Goal: Communication & Community: Answer question/provide support

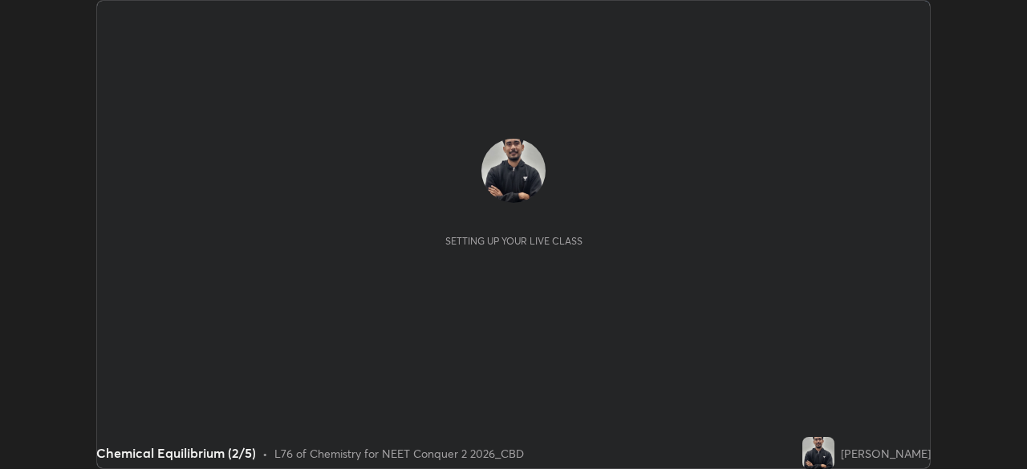
scroll to position [469, 1026]
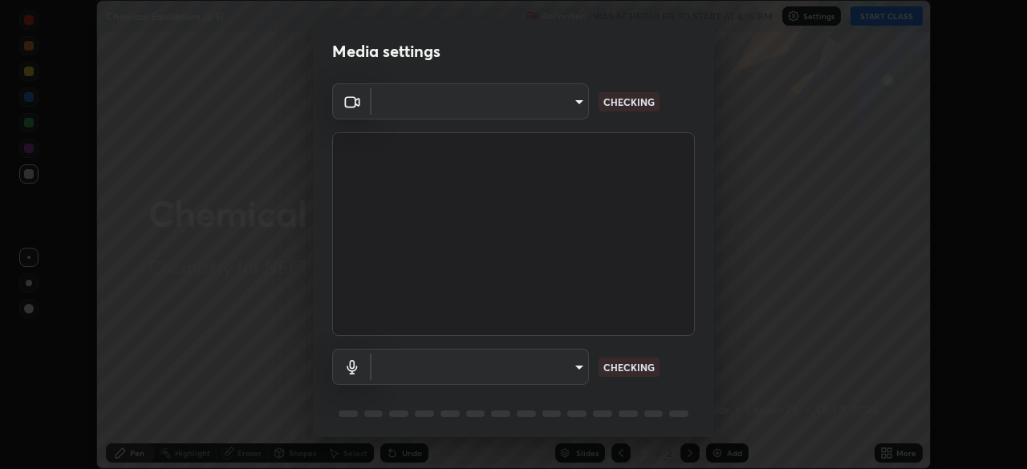
type input "ad6597066c7fc2f7d8a9df135791801f2c5e1b342417c3fbae4c684dc851fcd2"
type input "9504114d88cd1e9f0ed6bff3d9927e44ebb011f85b2675eab88aad570231dfa9"
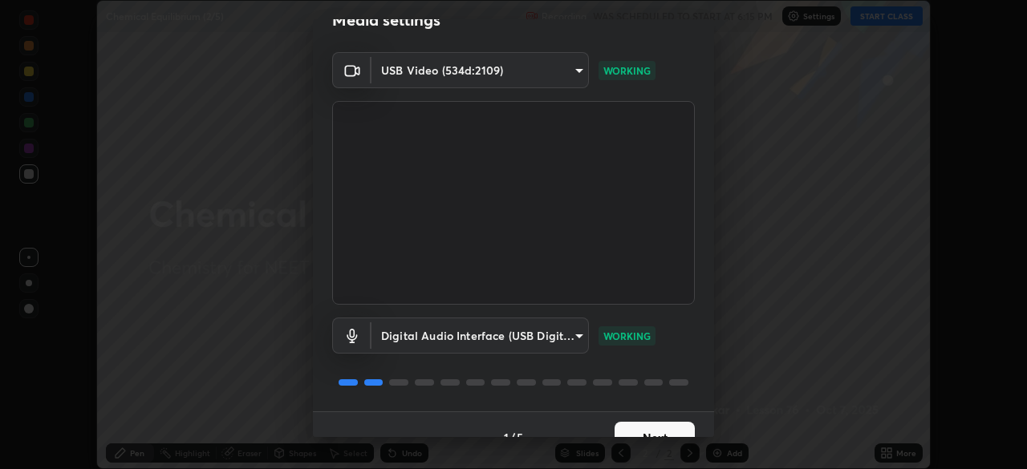
scroll to position [57, 0]
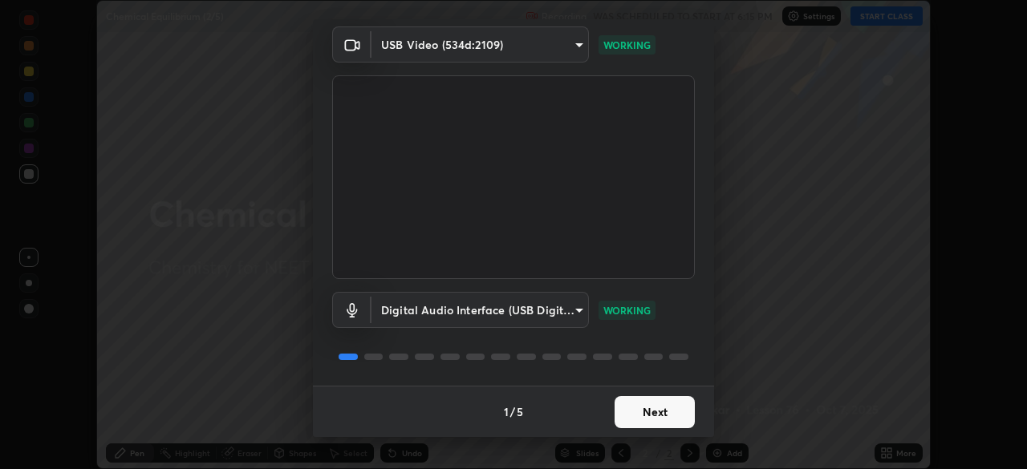
click at [663, 415] on button "Next" at bounding box center [654, 412] width 80 height 32
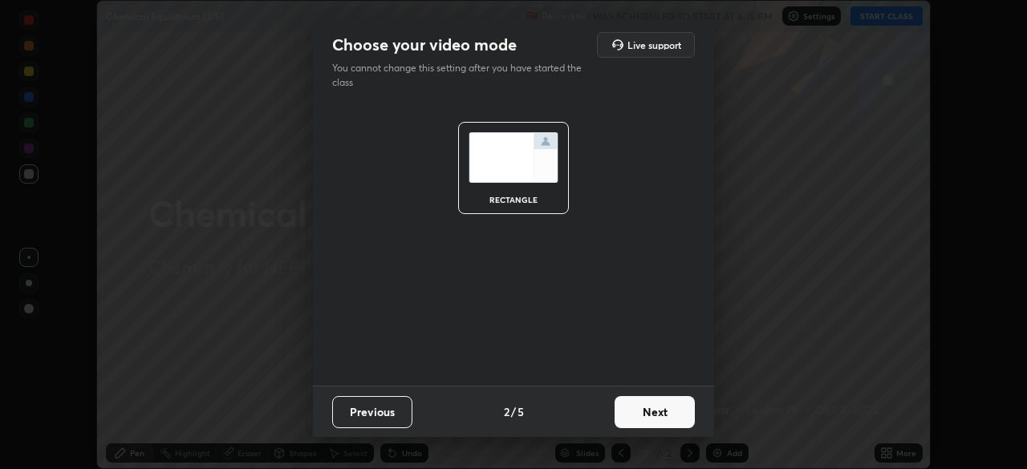
scroll to position [0, 0]
click at [663, 410] on button "Next" at bounding box center [654, 412] width 80 height 32
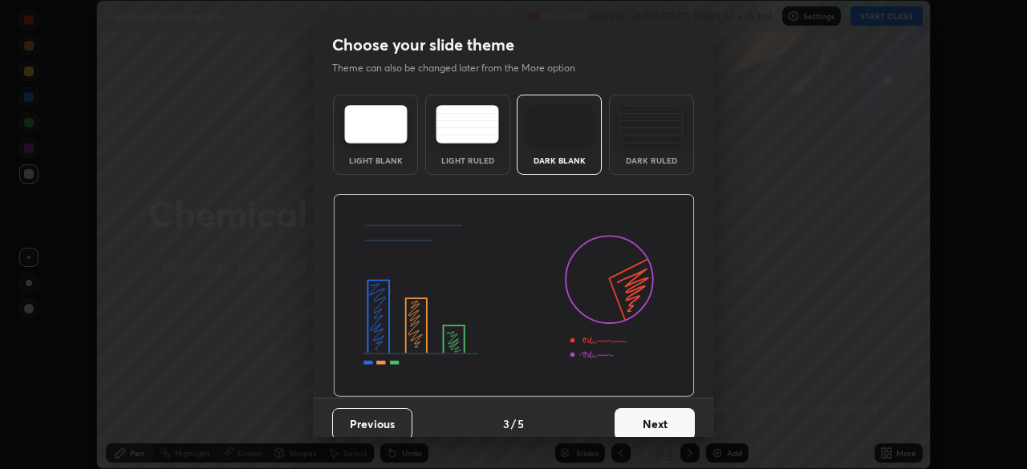
click at [663, 410] on button "Next" at bounding box center [654, 424] width 80 height 32
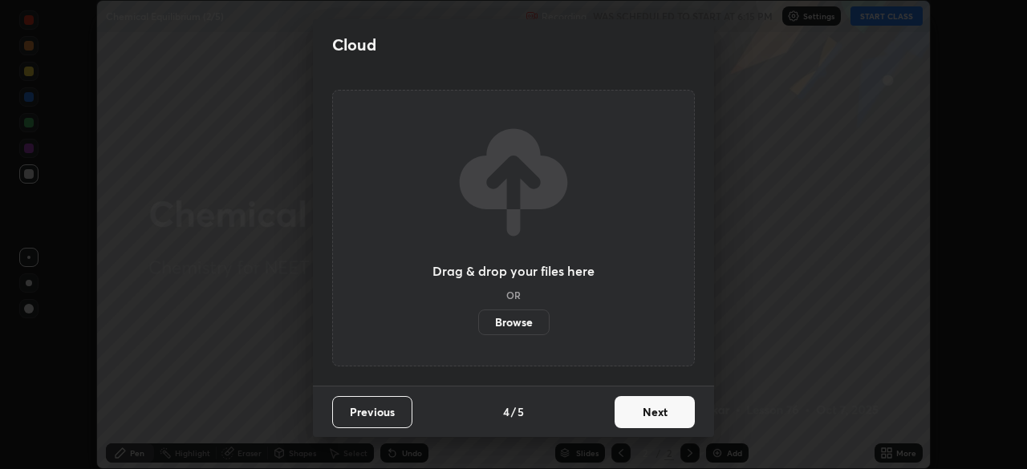
click at [663, 415] on button "Next" at bounding box center [654, 412] width 80 height 32
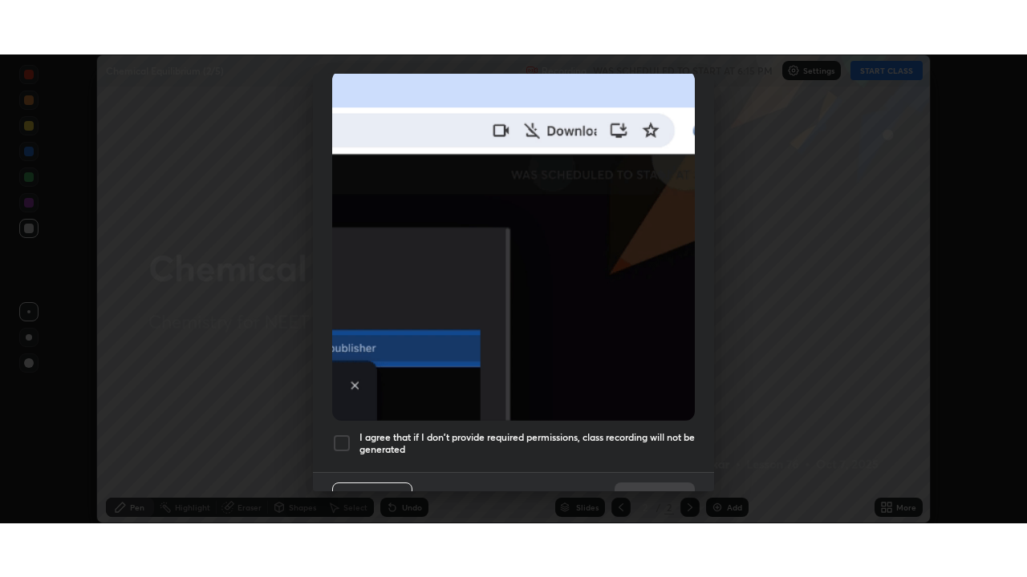
scroll to position [384, 0]
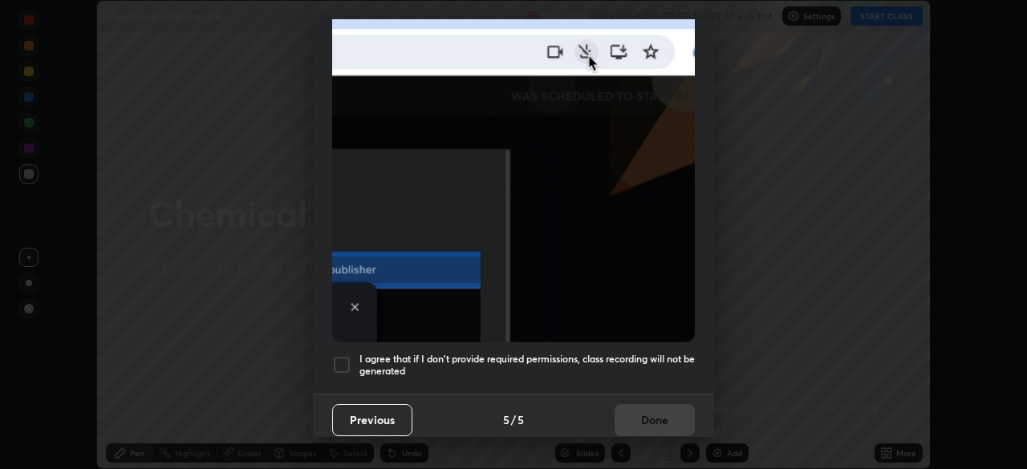
click at [438, 355] on h5 "I agree that if I don't provide required permissions, class recording will not …" at bounding box center [526, 365] width 335 height 25
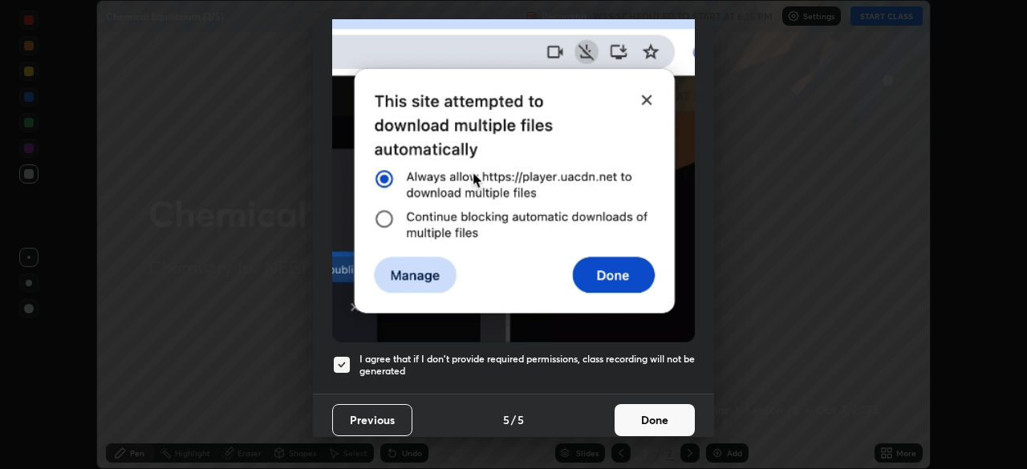
click at [646, 406] on button "Done" at bounding box center [654, 420] width 80 height 32
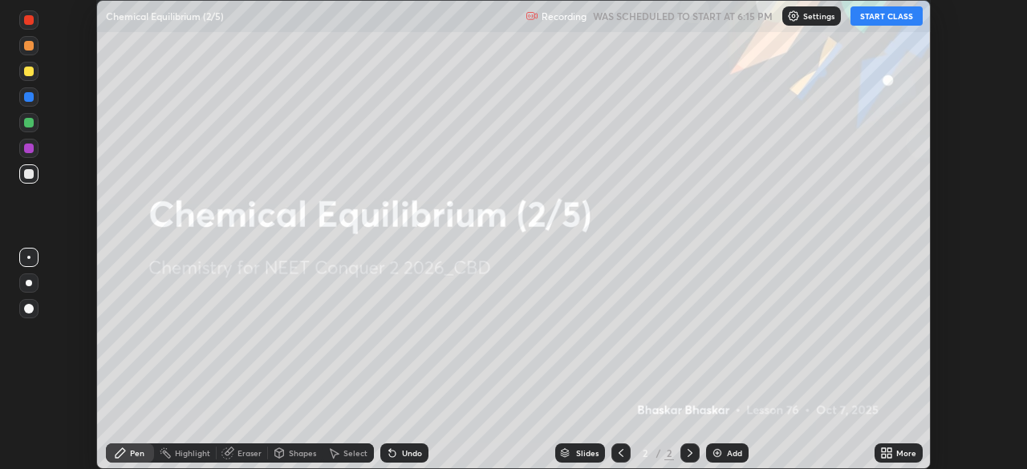
click at [721, 448] on img at bounding box center [717, 453] width 13 height 13
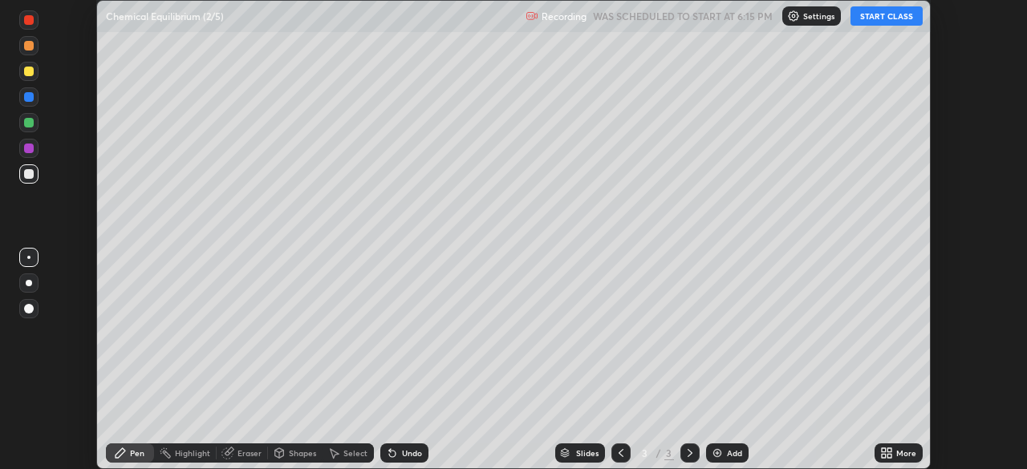
click at [891, 449] on icon at bounding box center [889, 450] width 4 height 4
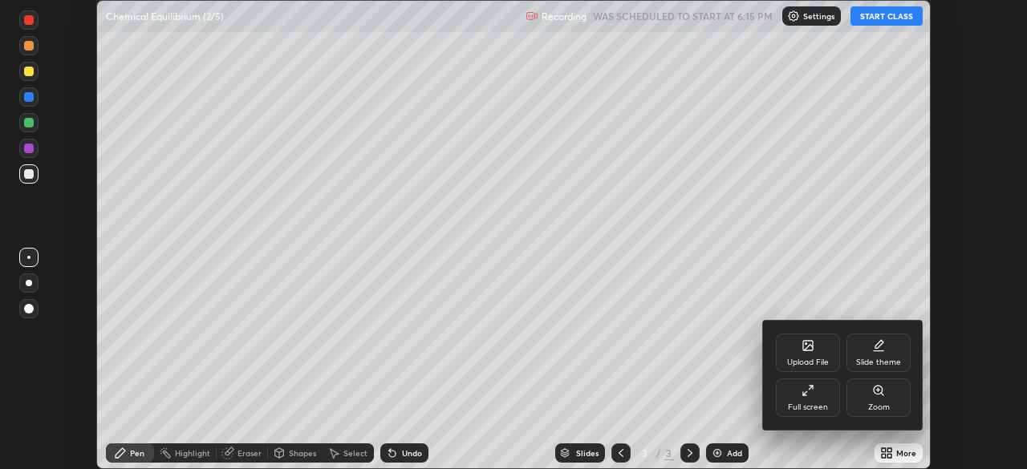
click at [813, 400] on div "Full screen" at bounding box center [808, 398] width 64 height 38
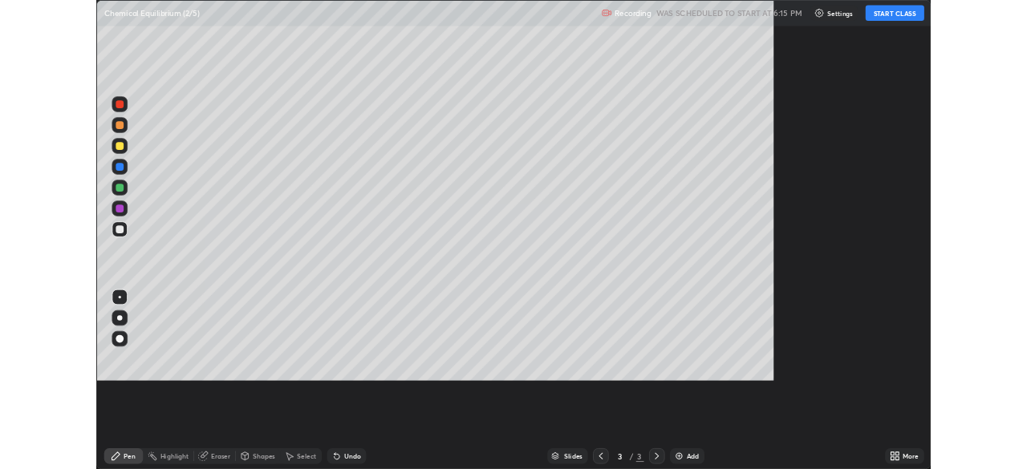
scroll to position [577, 1027]
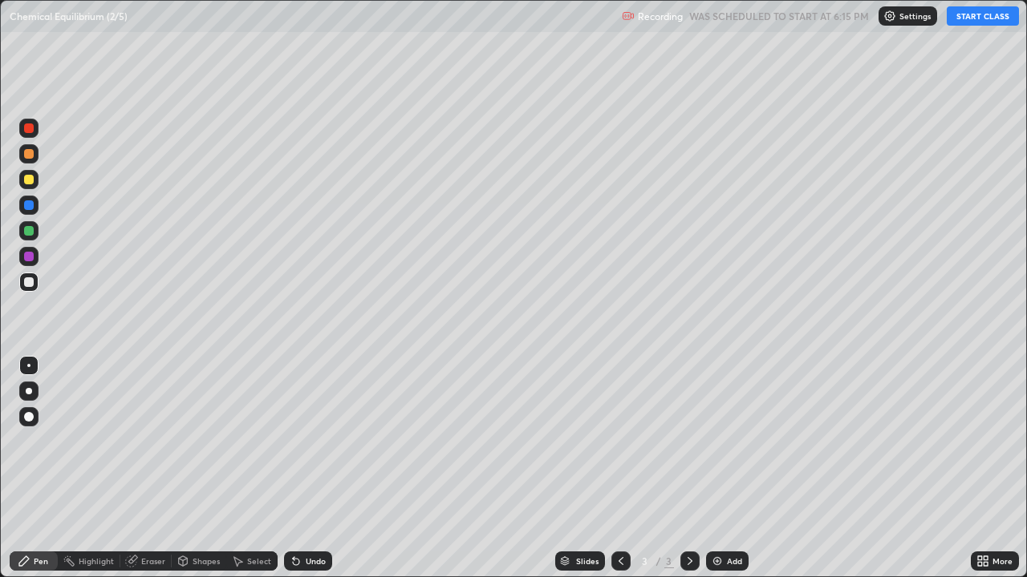
click at [983, 21] on button "START CLASS" at bounding box center [982, 15] width 72 height 19
click at [29, 391] on div at bounding box center [29, 391] width 6 height 6
click at [36, 209] on div at bounding box center [28, 205] width 19 height 19
click at [32, 176] on div at bounding box center [29, 180] width 10 height 10
click at [26, 156] on div at bounding box center [29, 154] width 10 height 10
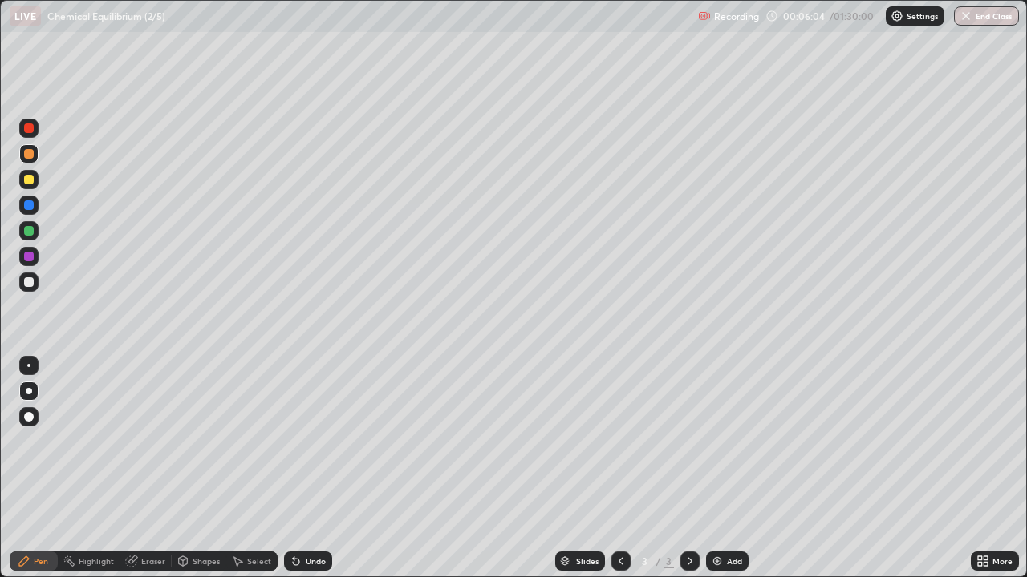
click at [145, 468] on div "Eraser" at bounding box center [153, 561] width 24 height 8
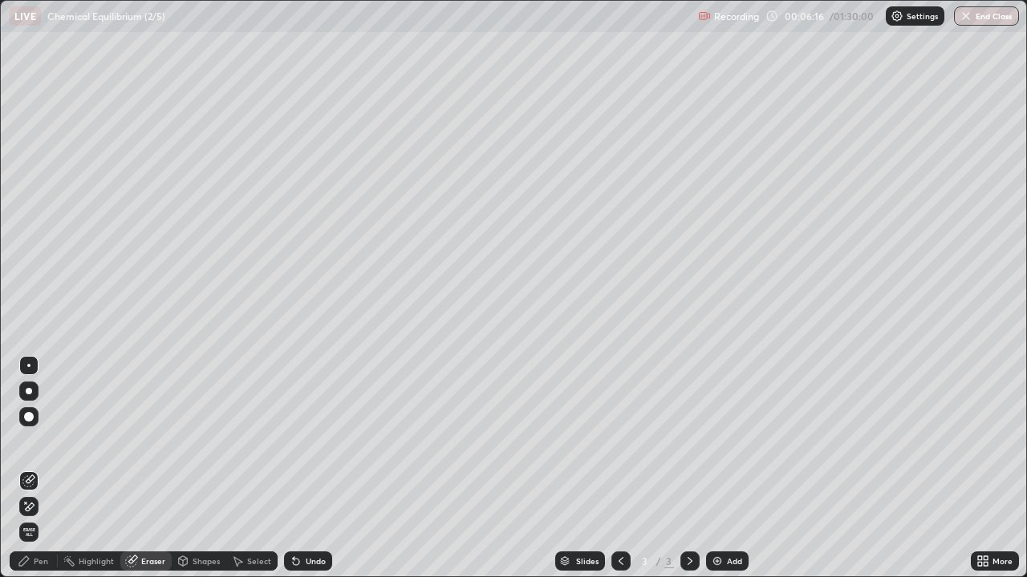
click at [47, 468] on div "Pen" at bounding box center [41, 561] width 14 height 8
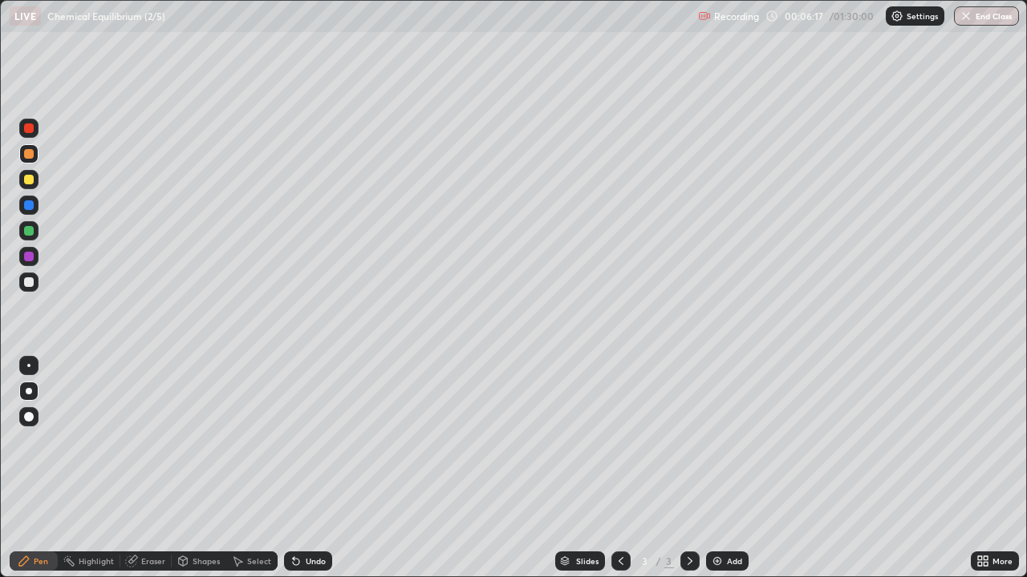
click at [33, 282] on div at bounding box center [29, 283] width 10 height 10
click at [315, 468] on div "Undo" at bounding box center [316, 561] width 20 height 8
click at [313, 468] on div "Undo" at bounding box center [308, 561] width 48 height 19
click at [739, 468] on div "Add" at bounding box center [734, 561] width 15 height 8
click at [315, 468] on div "Undo" at bounding box center [316, 561] width 20 height 8
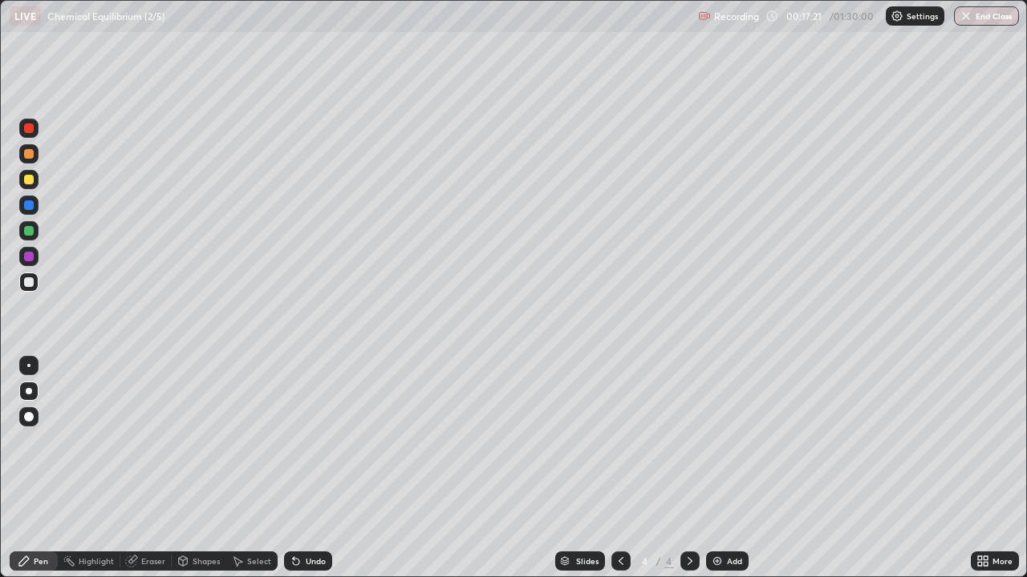
click at [34, 153] on div at bounding box center [28, 153] width 19 height 19
click at [37, 281] on div at bounding box center [28, 282] width 19 height 19
click at [727, 468] on div "Add" at bounding box center [734, 561] width 15 height 8
click at [309, 468] on div "Undo" at bounding box center [316, 561] width 20 height 8
click at [310, 468] on div "Undo" at bounding box center [316, 561] width 20 height 8
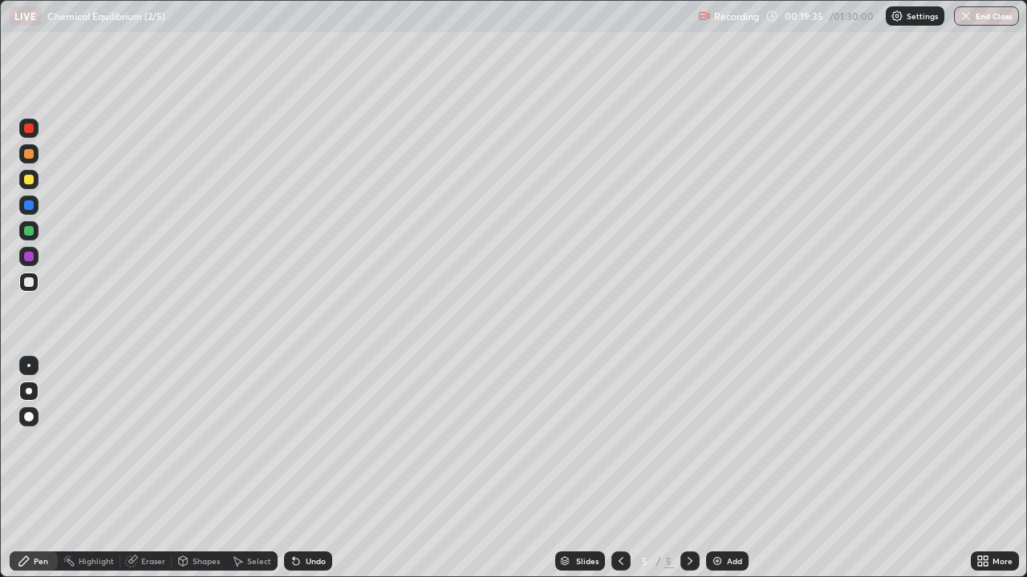
click at [620, 468] on icon at bounding box center [620, 561] width 13 height 13
click at [687, 468] on icon at bounding box center [689, 561] width 13 height 13
click at [618, 468] on icon at bounding box center [620, 561] width 13 height 13
click at [688, 468] on icon at bounding box center [689, 561] width 13 height 13
click at [306, 468] on div "Undo" at bounding box center [316, 561] width 20 height 8
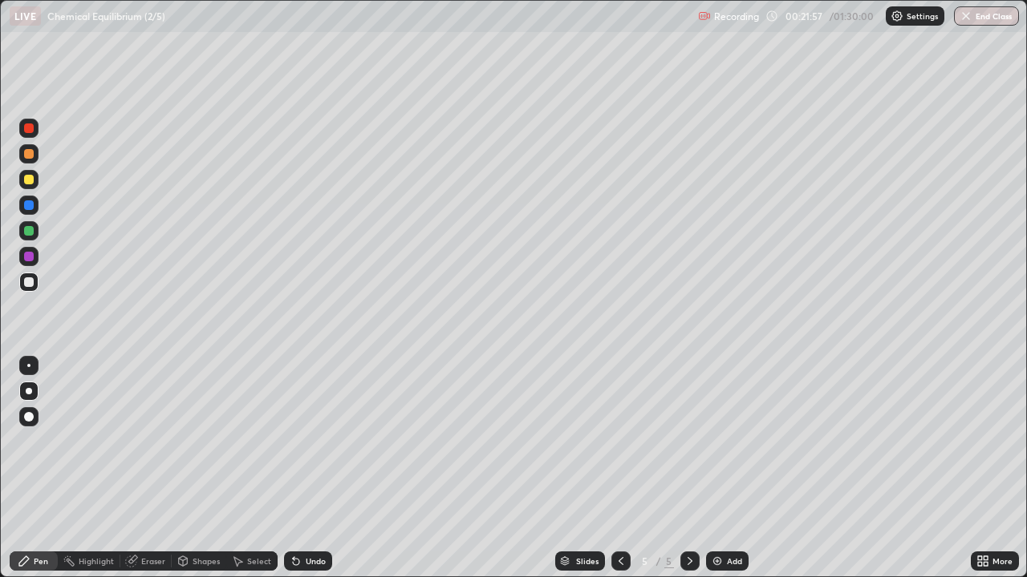
click at [619, 468] on icon at bounding box center [620, 561] width 5 height 8
click at [687, 468] on icon at bounding box center [689, 561] width 13 height 13
click at [745, 468] on div "Add" at bounding box center [727, 561] width 43 height 19
click at [35, 176] on div at bounding box center [28, 179] width 19 height 19
click at [27, 282] on div at bounding box center [29, 283] width 10 height 10
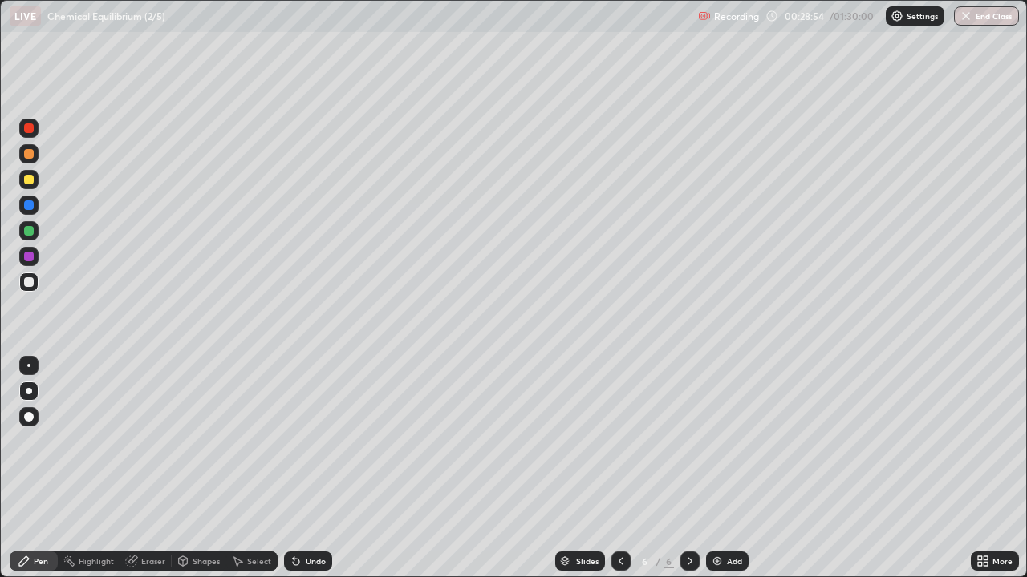
click at [312, 468] on div "Undo" at bounding box center [316, 561] width 20 height 8
click at [319, 468] on div "Undo" at bounding box center [316, 561] width 20 height 8
click at [313, 468] on div "Undo" at bounding box center [316, 561] width 20 height 8
click at [319, 468] on div "Undo" at bounding box center [316, 561] width 20 height 8
click at [328, 468] on div "Undo" at bounding box center [308, 561] width 48 height 19
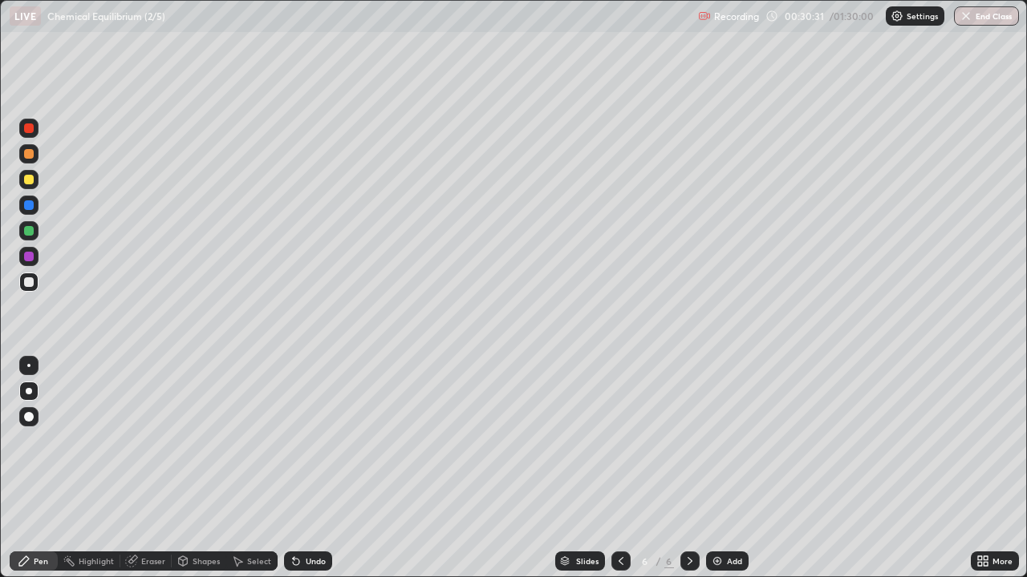
click at [33, 176] on div at bounding box center [29, 180] width 10 height 10
click at [727, 468] on div "Add" at bounding box center [734, 561] width 15 height 8
click at [618, 468] on icon at bounding box center [620, 561] width 13 height 13
click at [35, 281] on div at bounding box center [28, 282] width 19 height 19
click at [728, 468] on div "Add" at bounding box center [727, 561] width 43 height 19
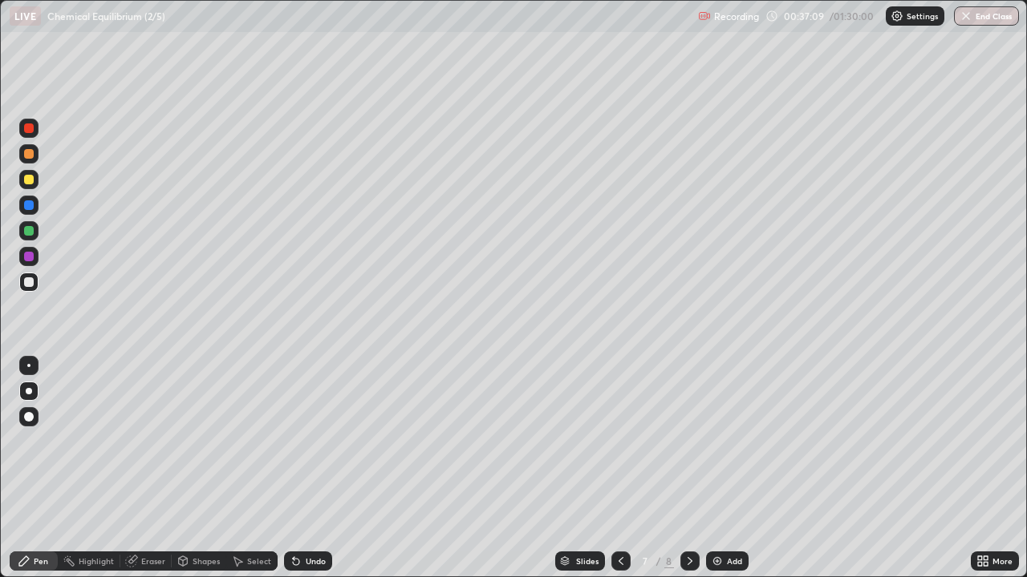
click at [309, 468] on div "Undo" at bounding box center [316, 561] width 20 height 8
click at [314, 468] on div "Undo" at bounding box center [316, 561] width 20 height 8
click at [618, 468] on icon at bounding box center [620, 561] width 13 height 13
click at [689, 468] on icon at bounding box center [689, 561] width 13 height 13
click at [306, 468] on div "Undo" at bounding box center [316, 561] width 20 height 8
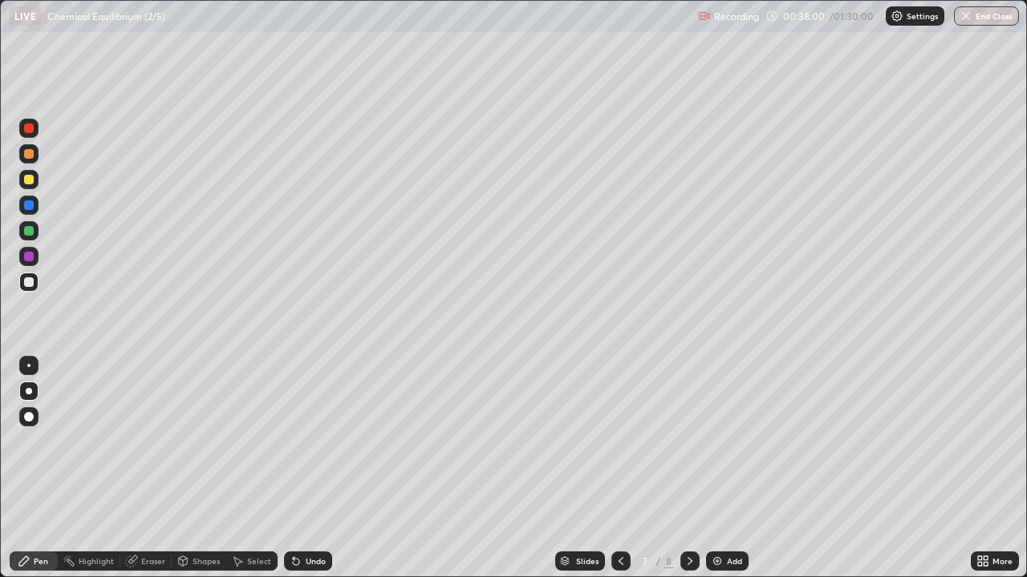
click at [313, 468] on div "Undo" at bounding box center [316, 561] width 20 height 8
click at [36, 172] on div at bounding box center [28, 179] width 19 height 19
click at [30, 231] on div at bounding box center [29, 231] width 10 height 10
click at [687, 468] on icon at bounding box center [689, 561] width 5 height 8
click at [721, 468] on img at bounding box center [717, 561] width 13 height 13
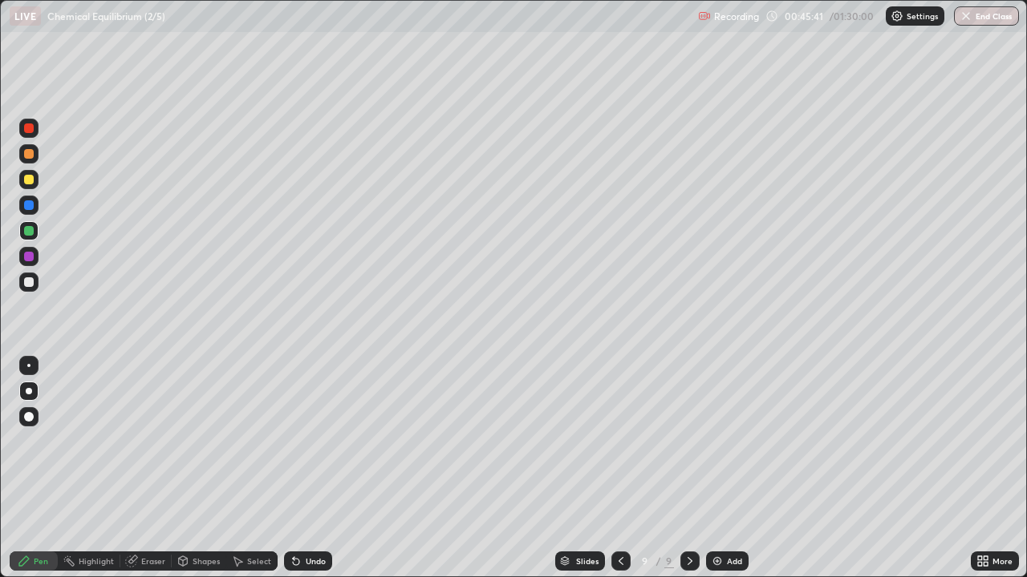
click at [30, 288] on div at bounding box center [28, 282] width 19 height 19
click at [311, 468] on div "Undo" at bounding box center [316, 561] width 20 height 8
click at [306, 468] on div "Undo" at bounding box center [308, 561] width 48 height 19
click at [305, 468] on div "Undo" at bounding box center [308, 561] width 48 height 19
click at [308, 468] on div "Undo" at bounding box center [308, 561] width 48 height 19
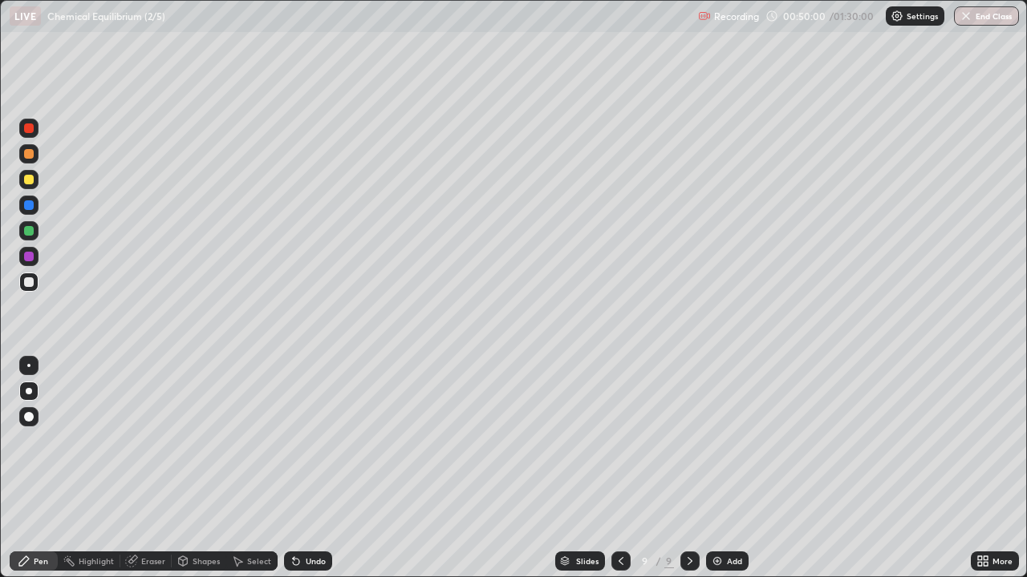
click at [737, 468] on div "Add" at bounding box center [734, 561] width 15 height 8
click at [719, 468] on img at bounding box center [717, 561] width 13 height 13
click at [617, 468] on div at bounding box center [620, 561] width 19 height 19
click at [690, 468] on div at bounding box center [689, 561] width 19 height 32
click at [618, 468] on icon at bounding box center [620, 561] width 13 height 13
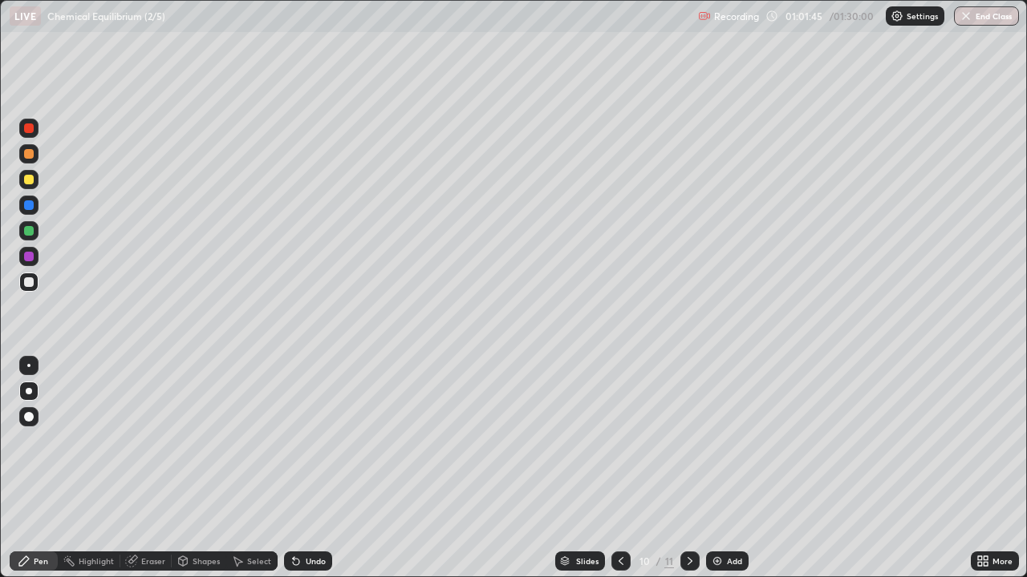
click at [694, 468] on icon at bounding box center [689, 561] width 13 height 13
click at [731, 468] on div "Add" at bounding box center [734, 561] width 15 height 8
click at [718, 468] on img at bounding box center [717, 561] width 13 height 13
click at [34, 178] on div at bounding box center [28, 179] width 19 height 19
click at [723, 468] on div "Add" at bounding box center [727, 561] width 43 height 19
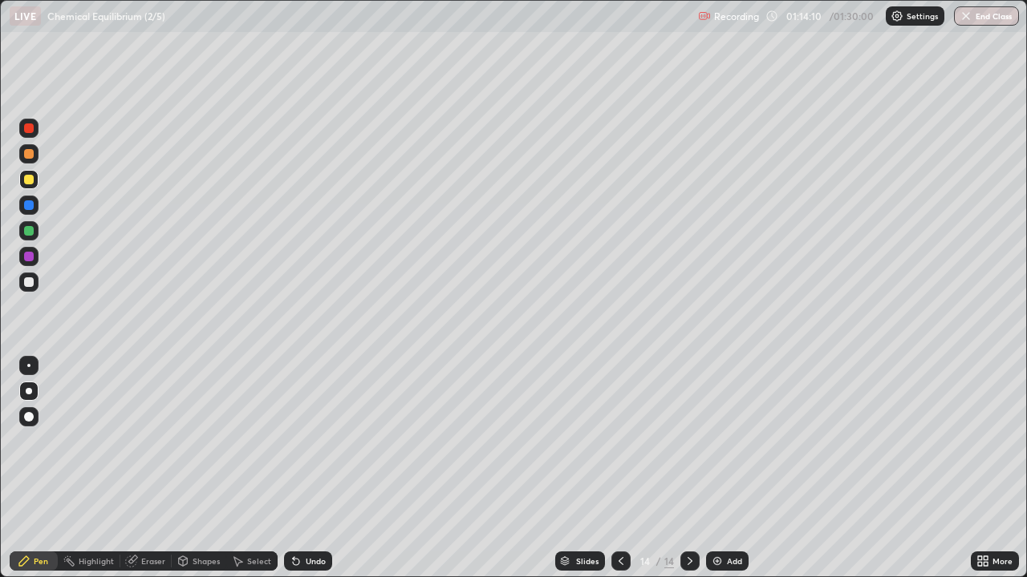
click at [30, 285] on div at bounding box center [29, 283] width 10 height 10
click at [311, 468] on div "Undo" at bounding box center [316, 561] width 20 height 8
click at [732, 468] on div "Add" at bounding box center [734, 561] width 15 height 8
click at [30, 180] on div at bounding box center [29, 180] width 10 height 10
click at [30, 281] on div at bounding box center [29, 283] width 10 height 10
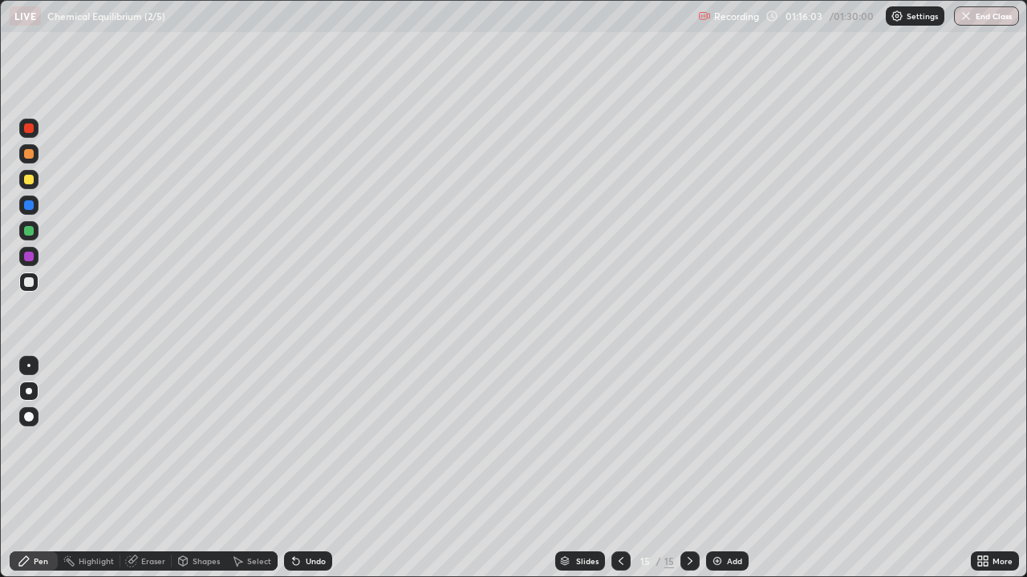
click at [34, 181] on div at bounding box center [28, 179] width 19 height 19
click at [32, 283] on div at bounding box center [29, 283] width 10 height 10
click at [737, 468] on div "Add" at bounding box center [734, 561] width 15 height 8
click at [142, 468] on div "Eraser" at bounding box center [153, 561] width 24 height 8
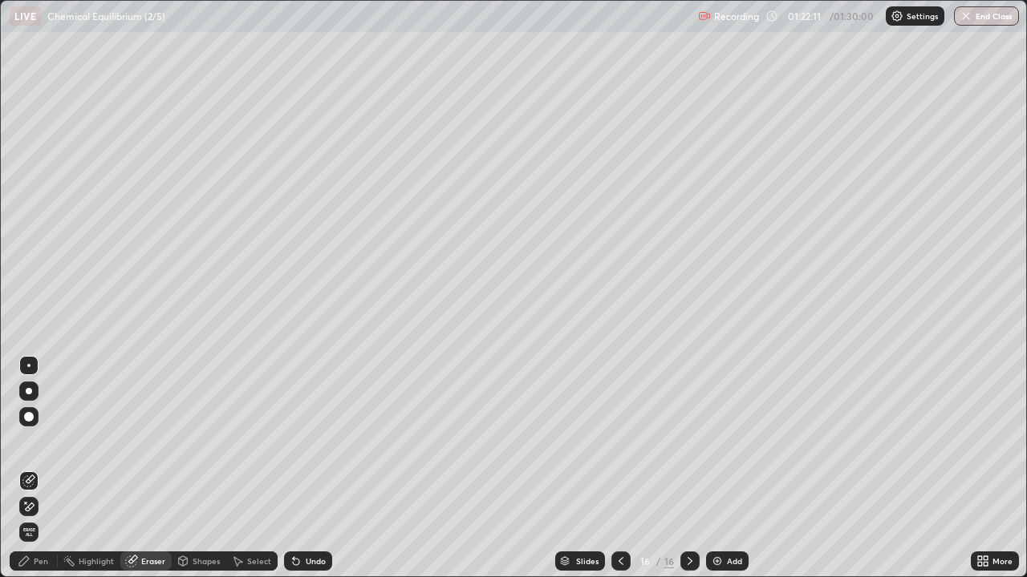
click at [35, 468] on div "Pen" at bounding box center [41, 561] width 14 height 8
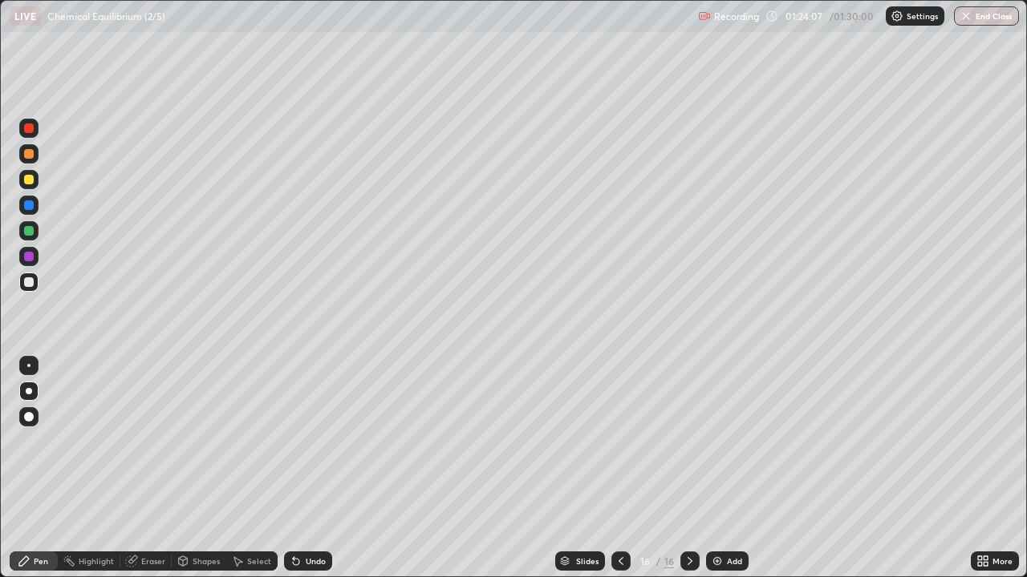
click at [993, 14] on button "End Class" at bounding box center [986, 15] width 65 height 19
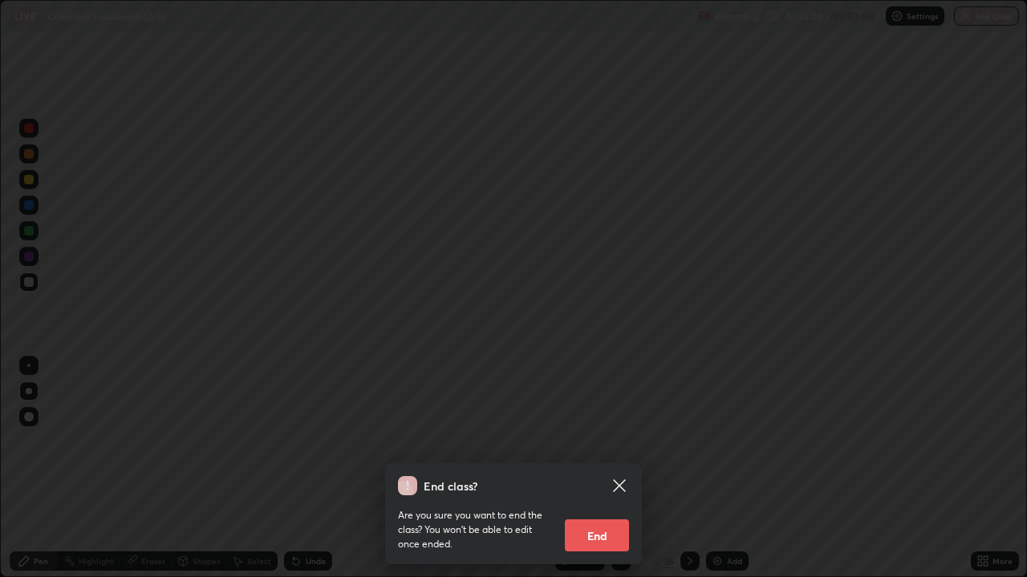
click at [620, 468] on button "End" at bounding box center [597, 536] width 64 height 32
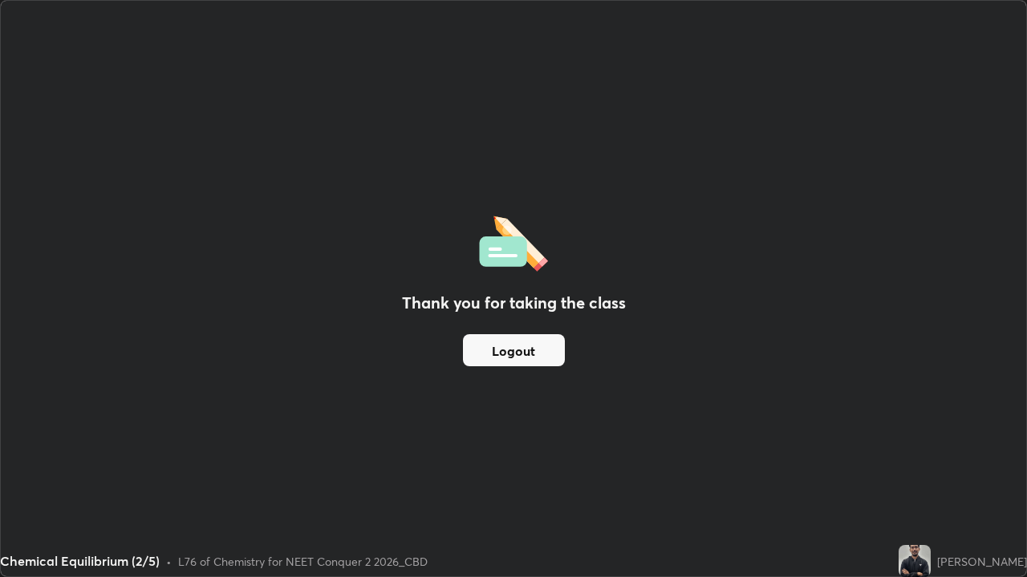
click at [553, 342] on button "Logout" at bounding box center [514, 350] width 102 height 32
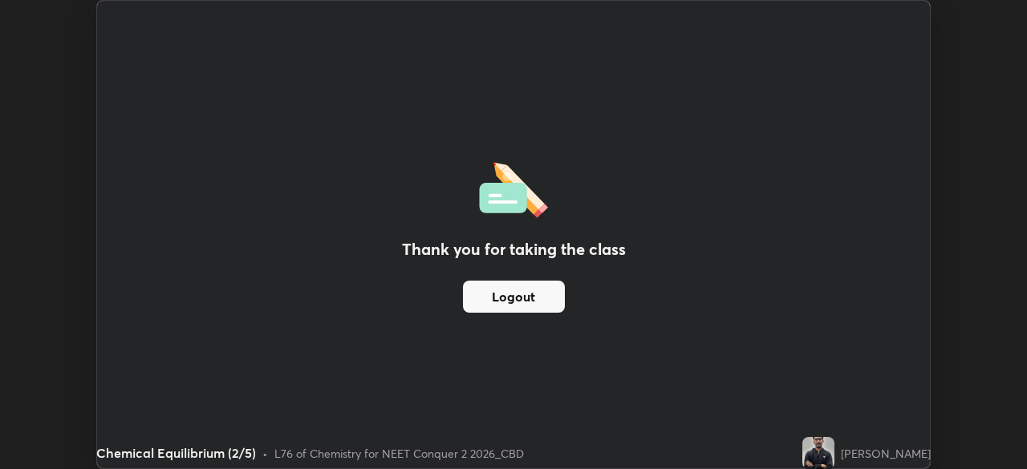
scroll to position [79738, 79181]
click at [533, 301] on button "Logout" at bounding box center [514, 297] width 102 height 32
click at [533, 297] on button "Logout" at bounding box center [514, 297] width 102 height 32
click at [531, 304] on button "Logout" at bounding box center [514, 297] width 102 height 32
click at [535, 292] on button "Logout" at bounding box center [514, 297] width 102 height 32
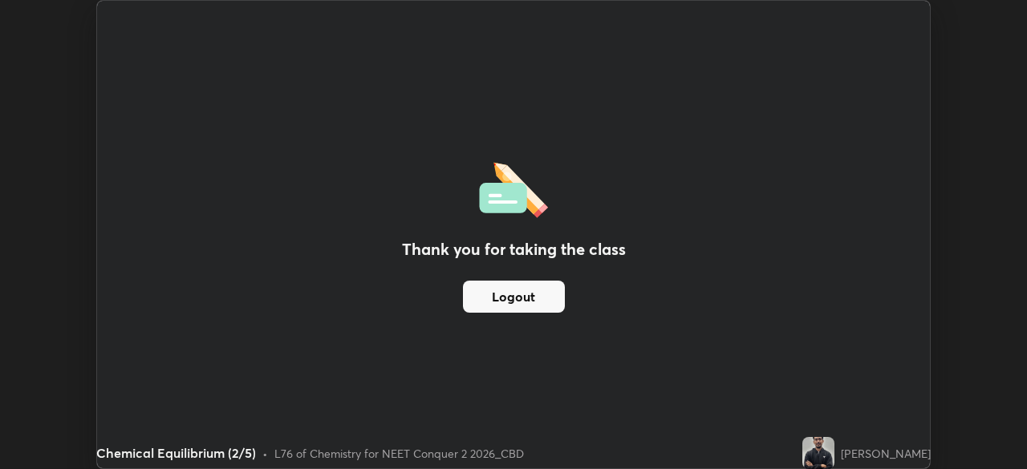
click at [539, 298] on button "Logout" at bounding box center [514, 297] width 102 height 32
click at [540, 302] on button "Logout" at bounding box center [514, 297] width 102 height 32
click at [539, 299] on button "Logout" at bounding box center [514, 297] width 102 height 32
click at [537, 297] on button "Logout" at bounding box center [514, 297] width 102 height 32
click at [533, 298] on button "Logout" at bounding box center [514, 297] width 102 height 32
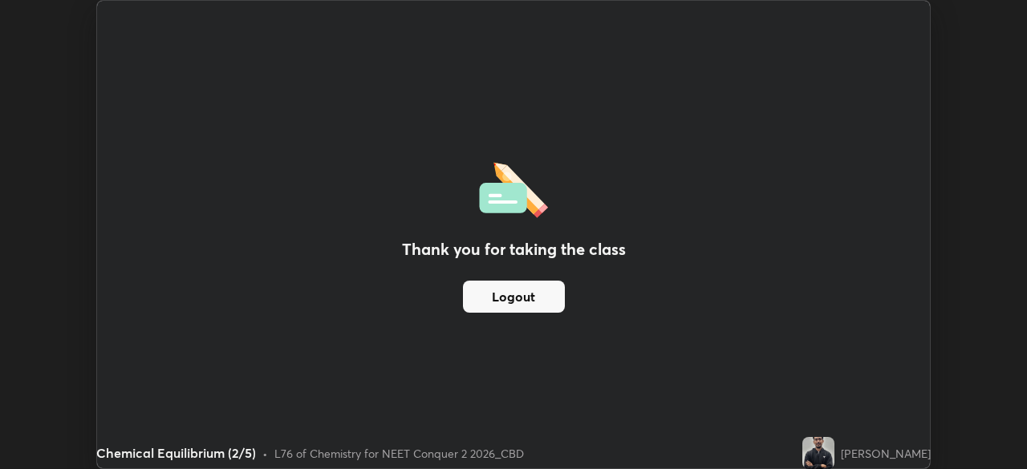
click at [531, 299] on button "Logout" at bounding box center [514, 297] width 102 height 32
